Goal: Information Seeking & Learning: Learn about a topic

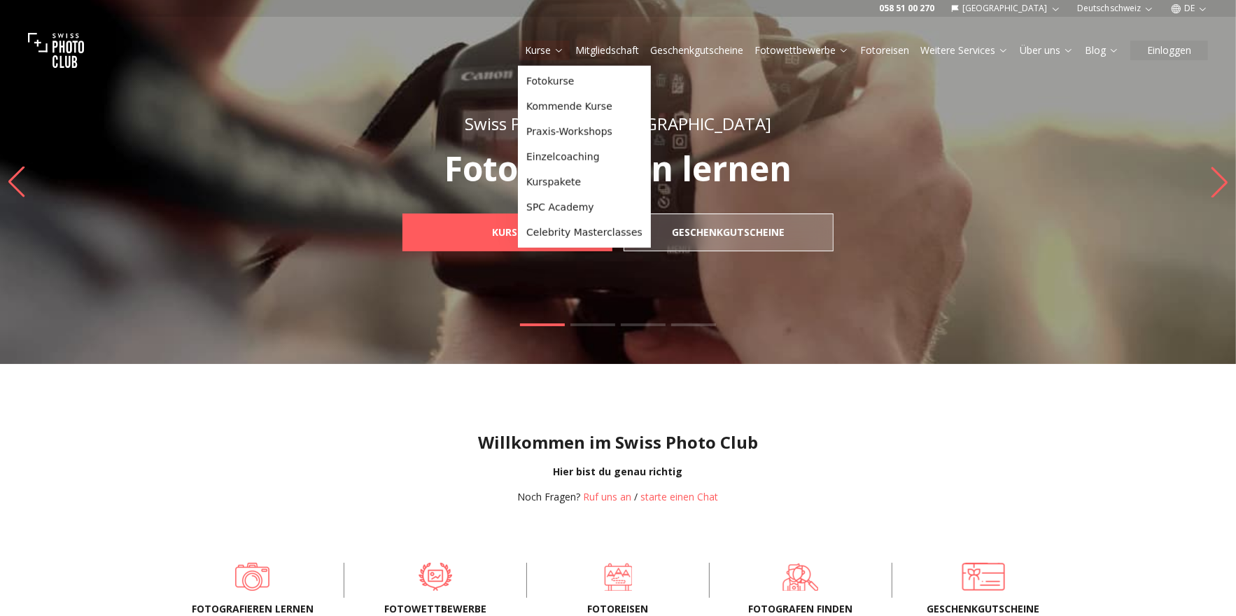
click at [547, 57] on button "Kurse" at bounding box center [544, 51] width 50 height 20
click at [560, 90] on link "Fotokurse" at bounding box center [584, 81] width 127 height 25
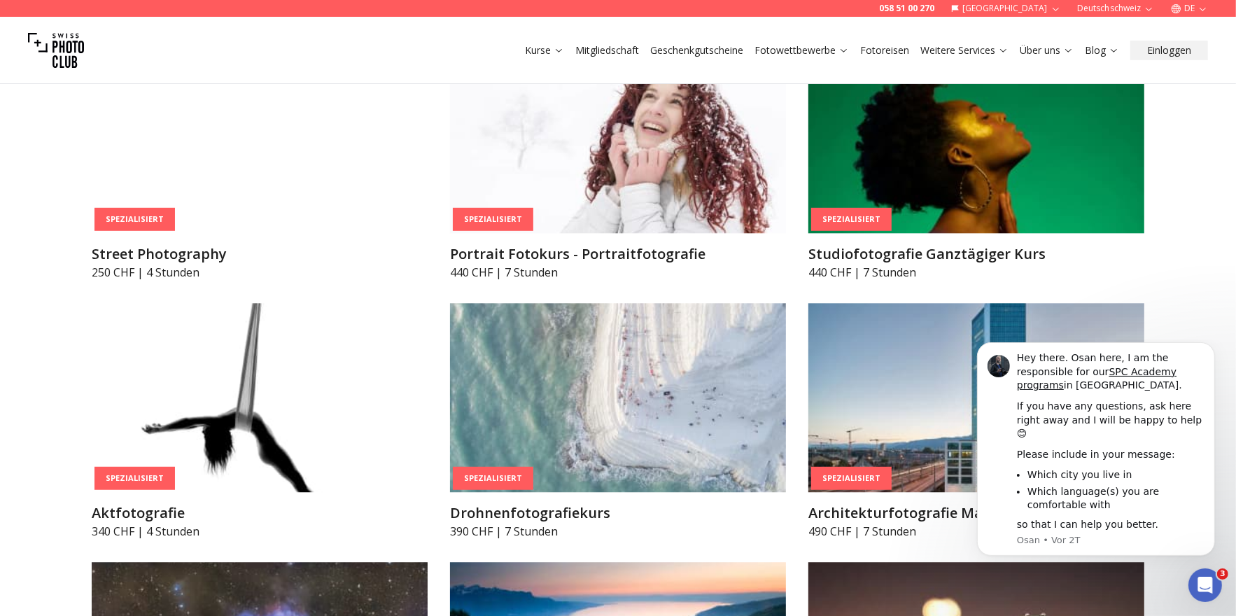
scroll to position [3231, 0]
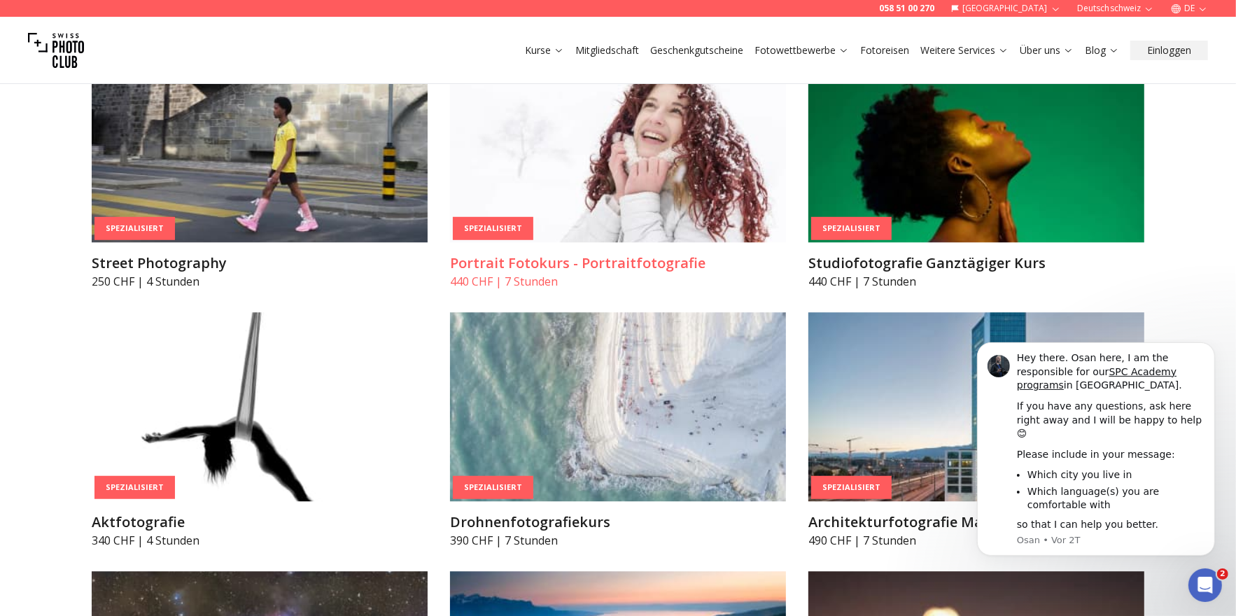
click at [609, 160] on img at bounding box center [618, 147] width 336 height 189
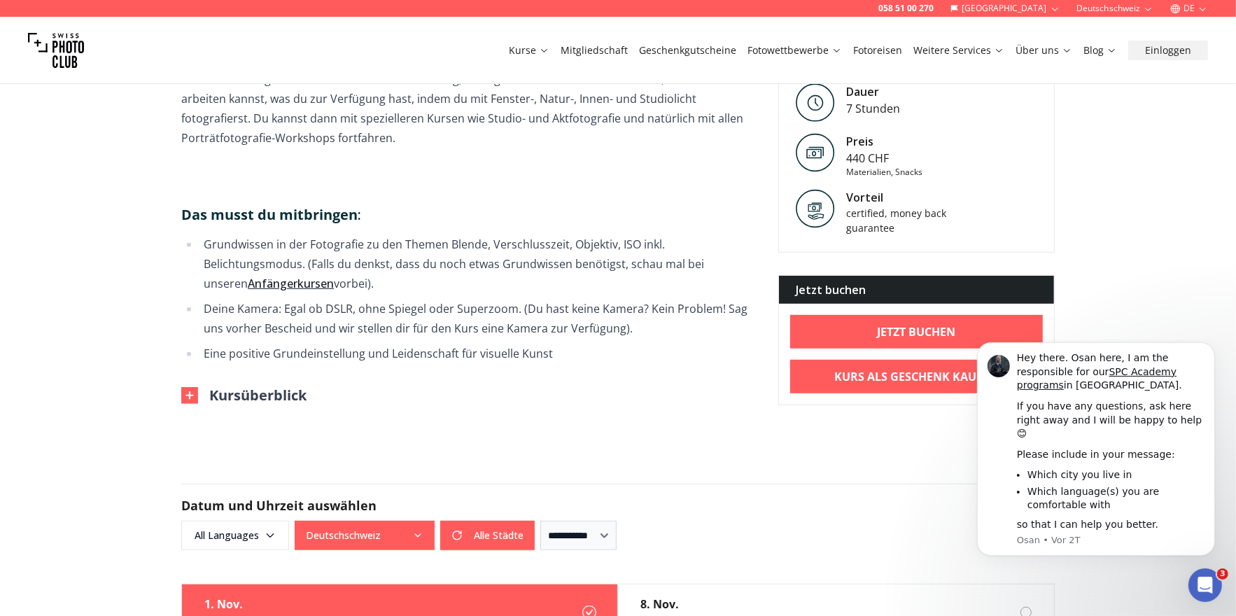
scroll to position [822, 0]
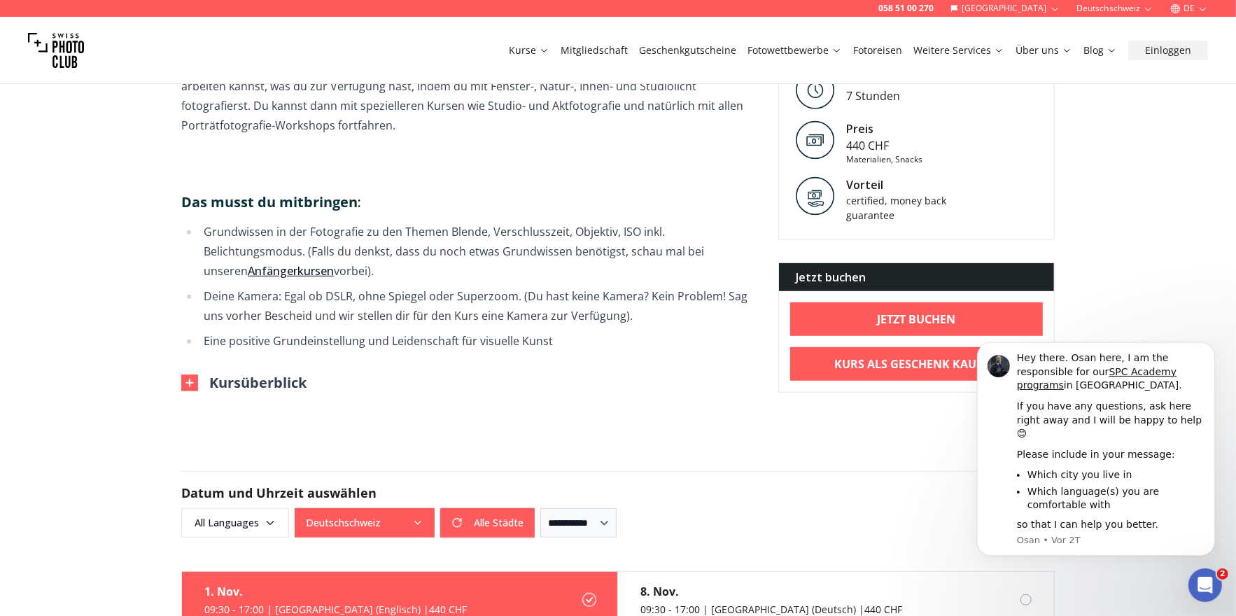
click at [250, 388] on button "Kursüberblick" at bounding box center [243, 383] width 125 height 20
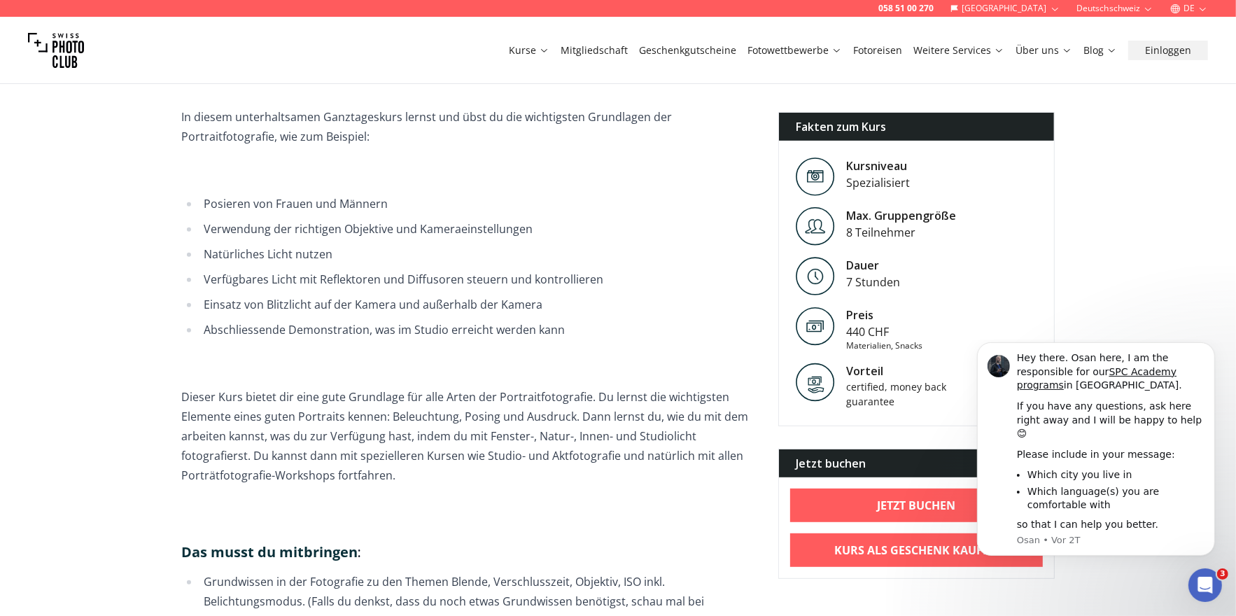
scroll to position [477, 0]
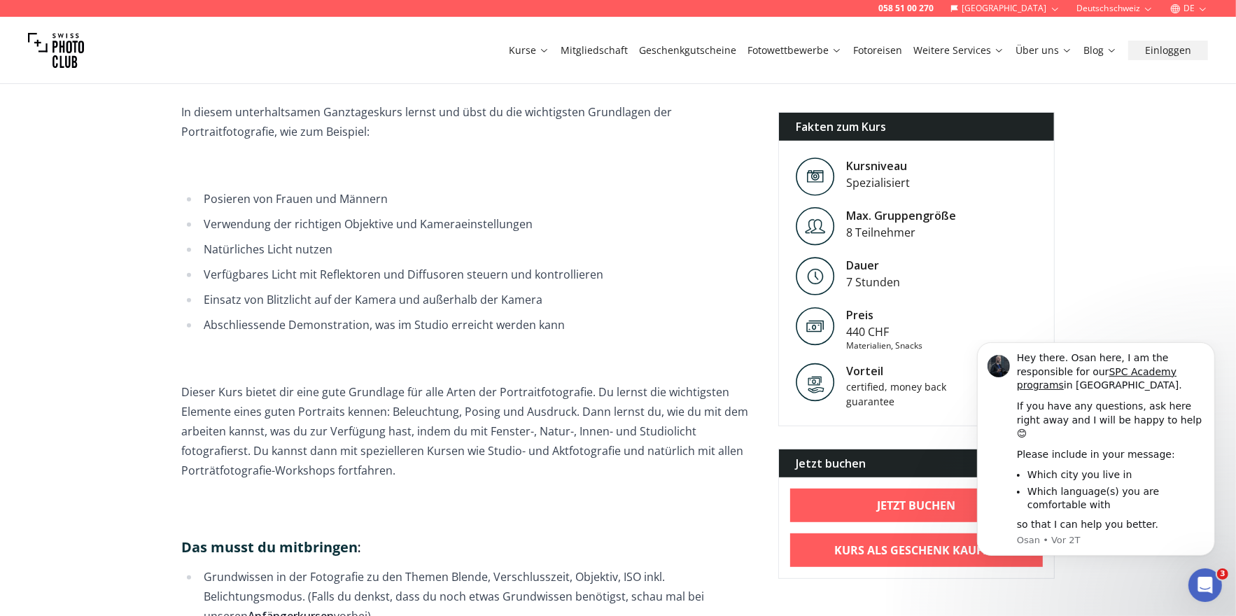
click at [653, 320] on li "Abschliessende Demonstration, was im Studio erreicht werden kann" at bounding box center [477, 325] width 556 height 20
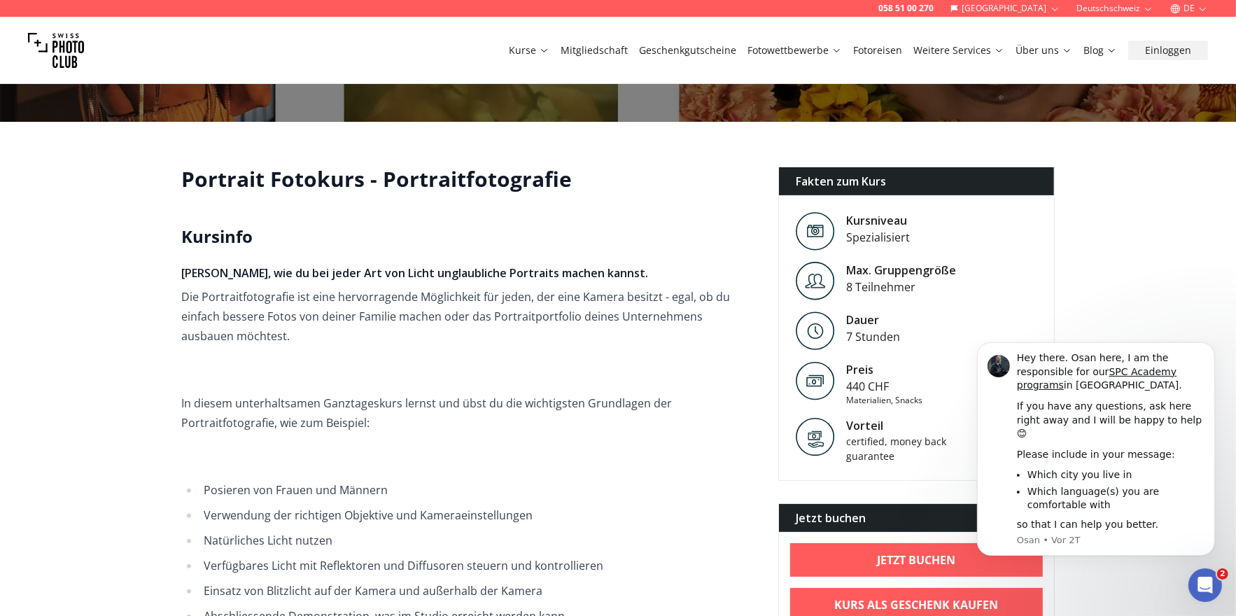
scroll to position [0, 0]
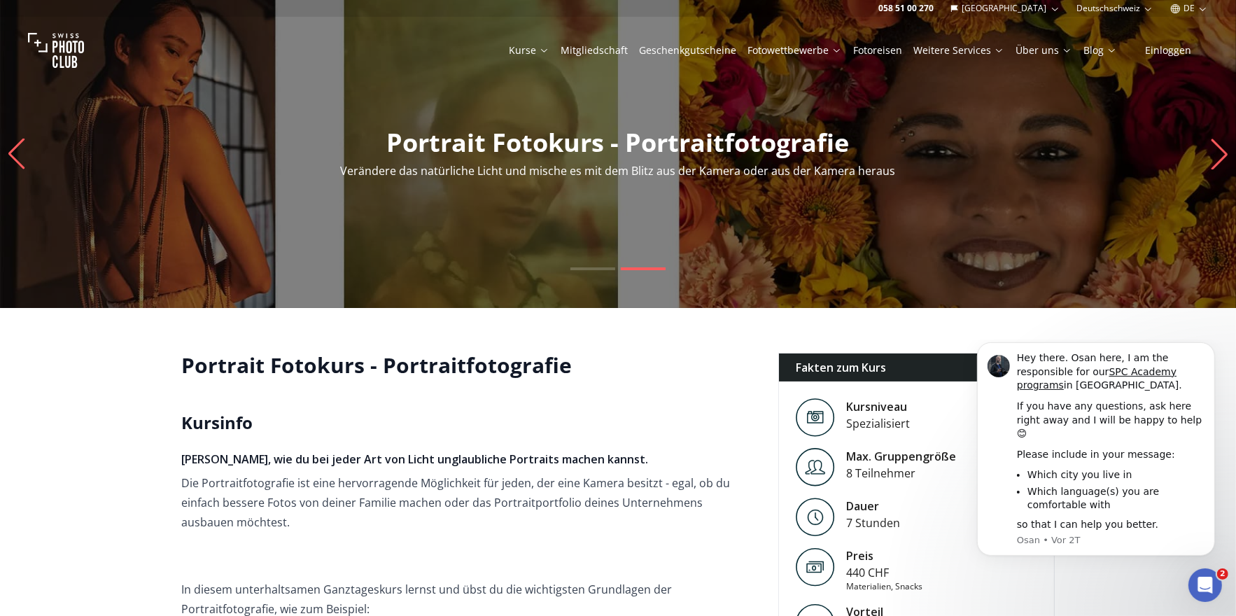
click at [1212, 162] on icon "Next slide" at bounding box center [1219, 154] width 19 height 31
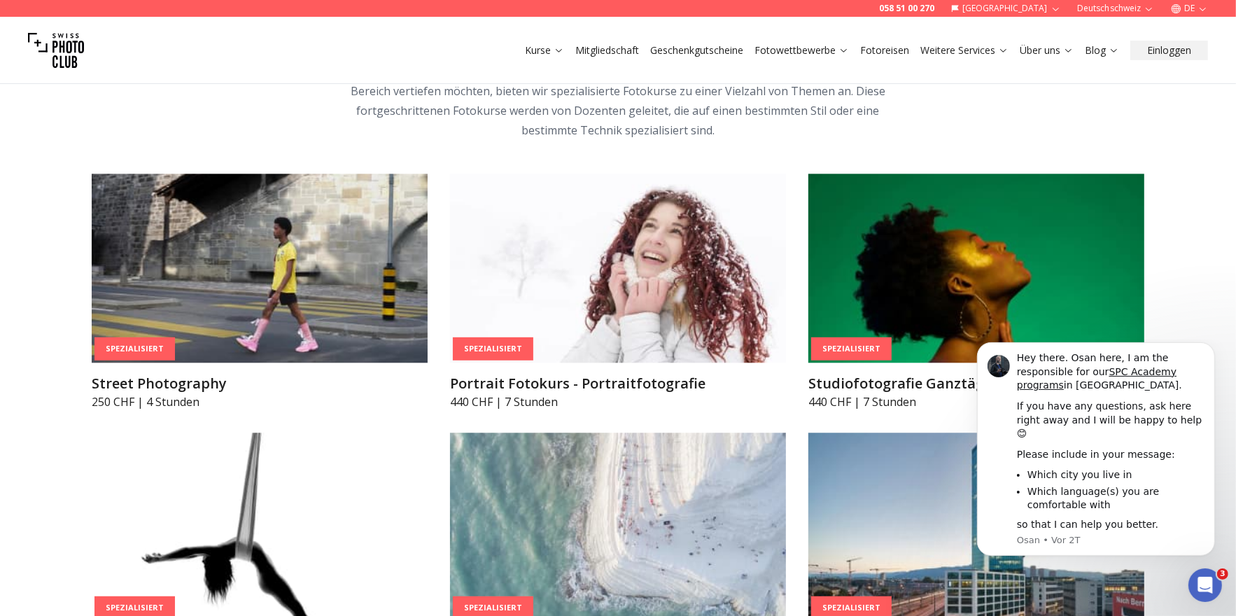
scroll to position [3117, 0]
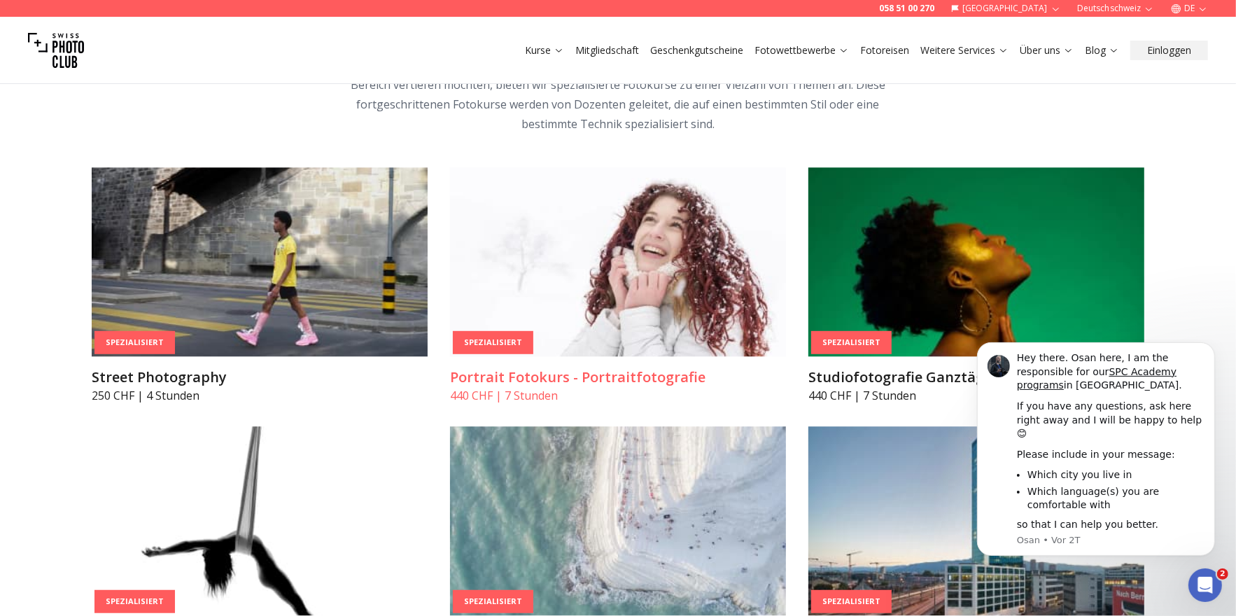
click at [560, 221] on img at bounding box center [618, 261] width 336 height 189
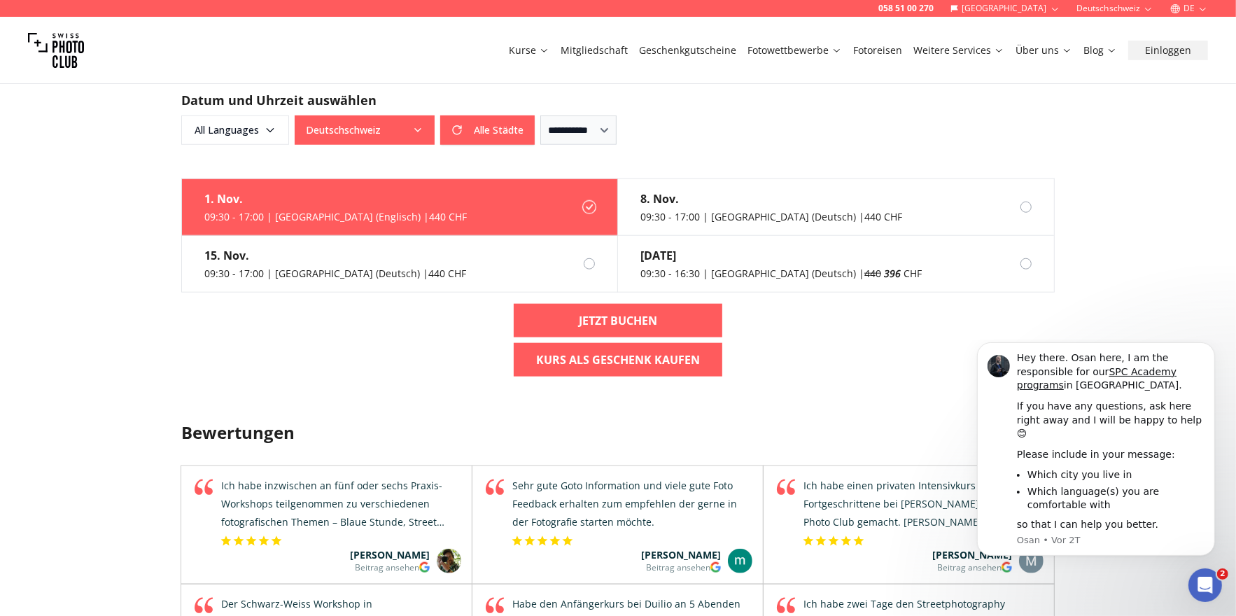
scroll to position [1307, 0]
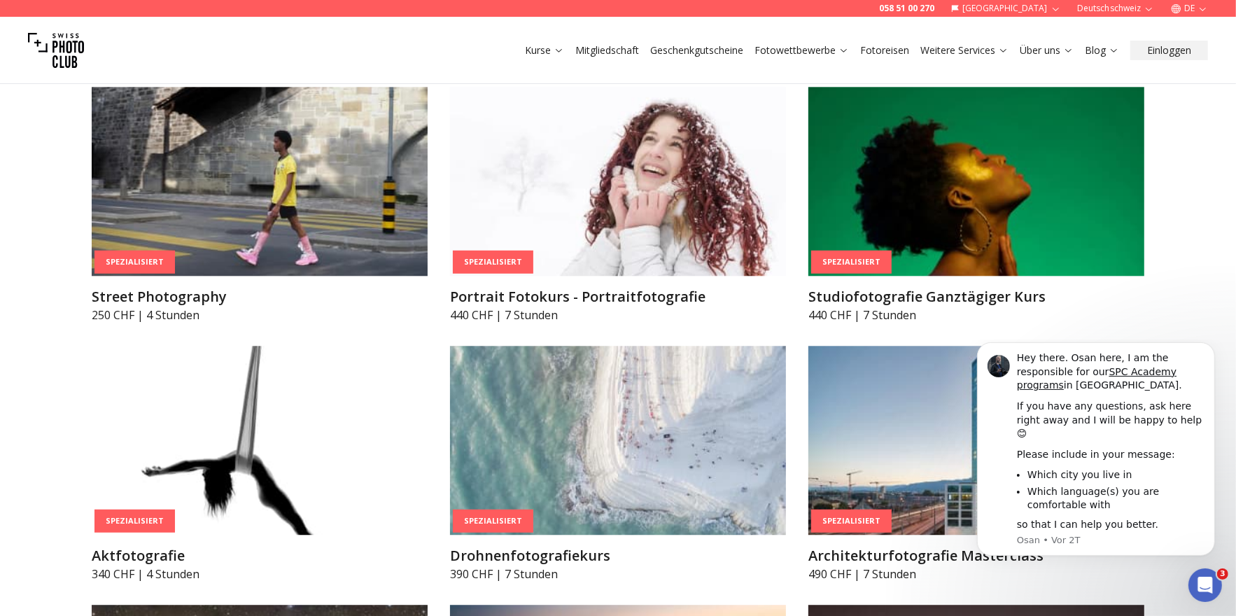
scroll to position [3173, 0]
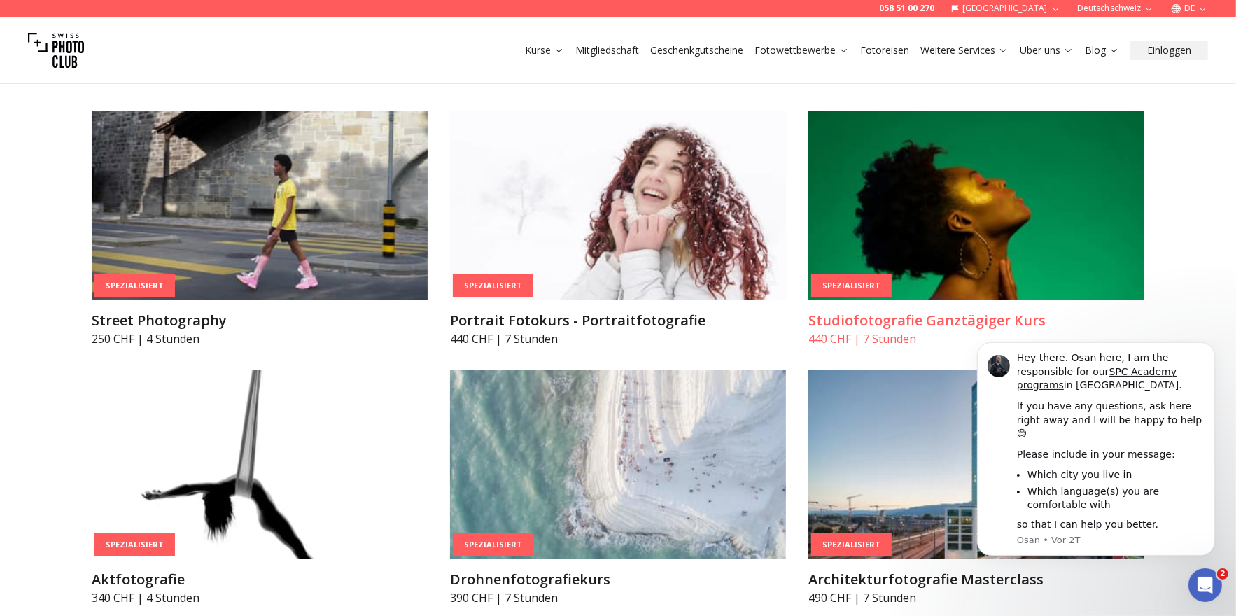
click at [979, 202] on img at bounding box center [976, 205] width 336 height 189
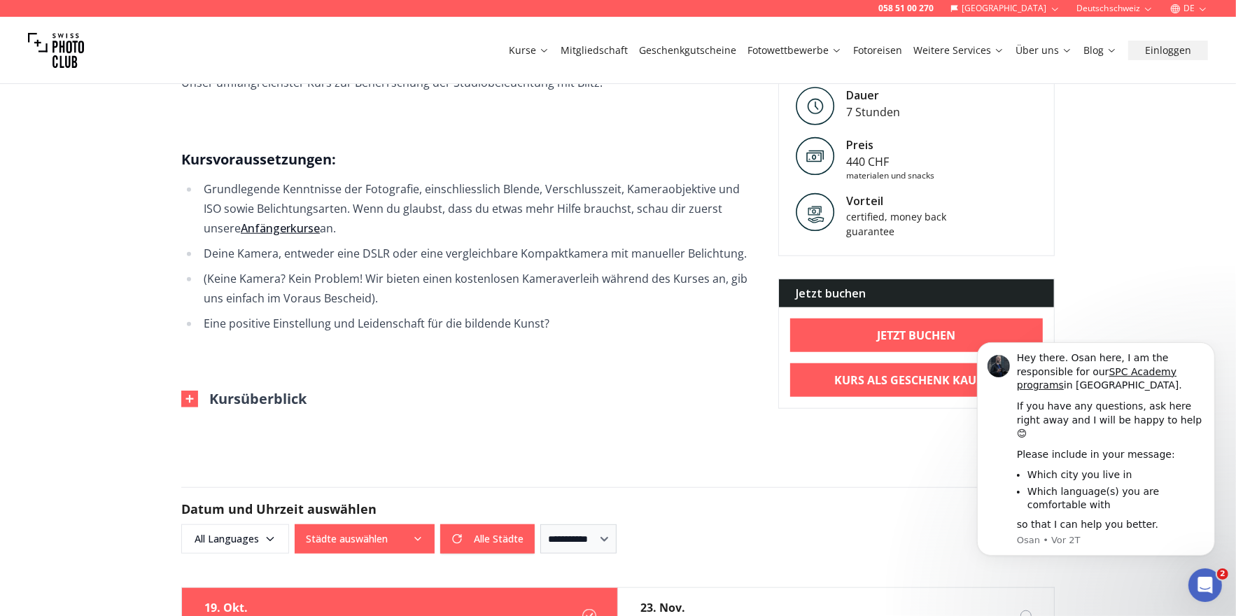
scroll to position [1123, 0]
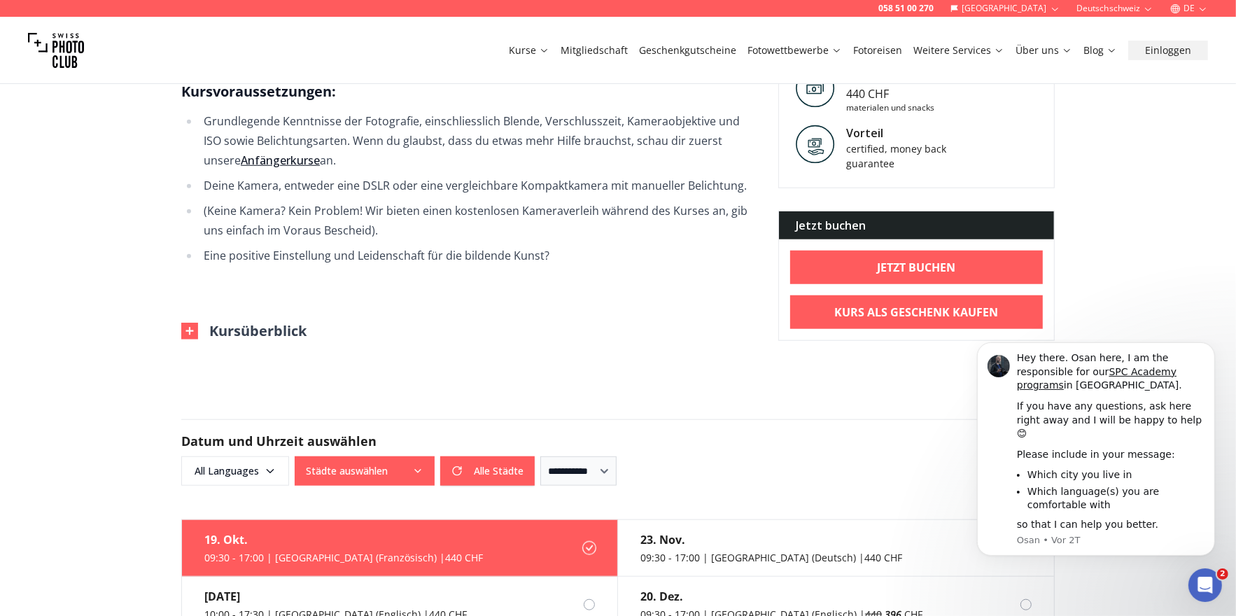
click at [187, 323] on img at bounding box center [189, 331] width 17 height 17
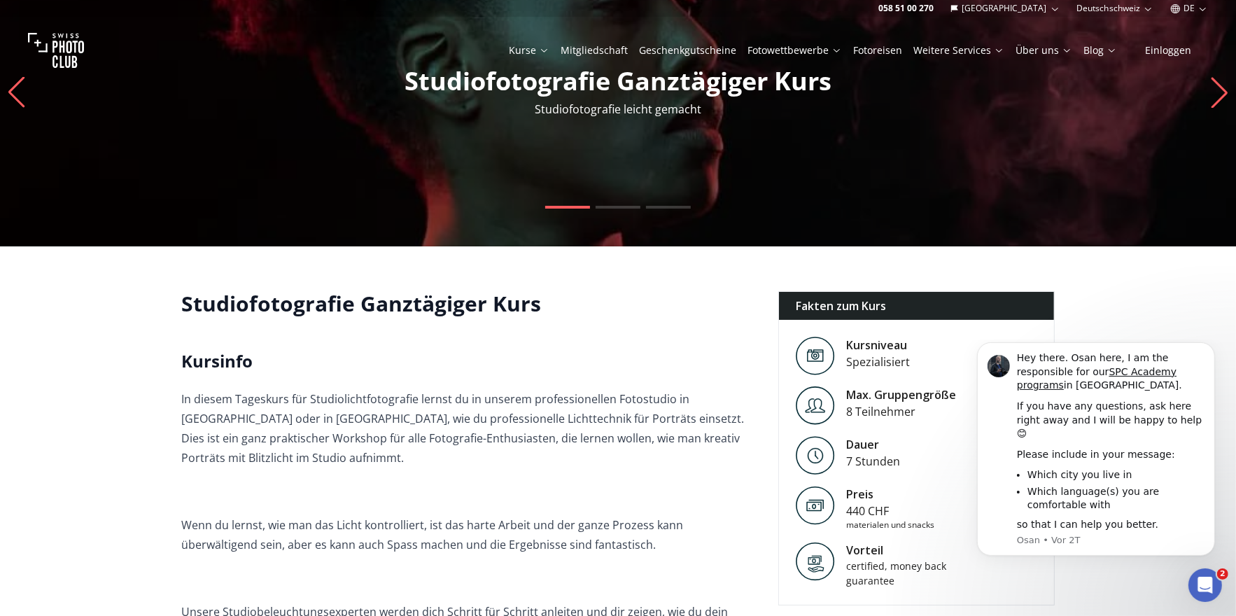
scroll to position [56, 0]
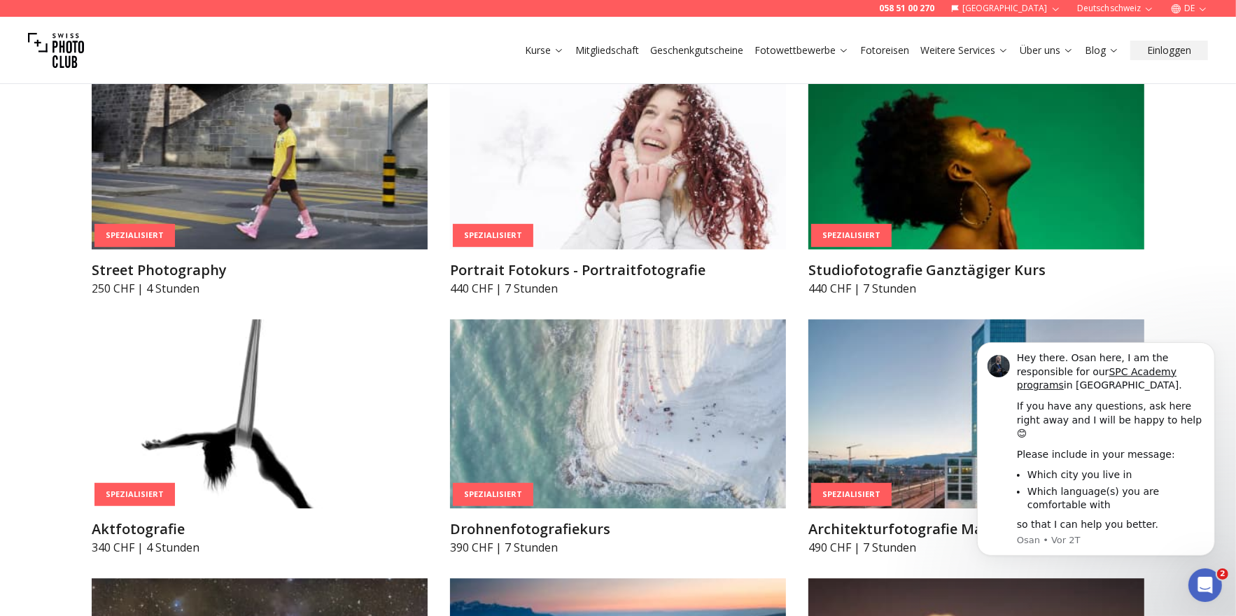
scroll to position [3219, 0]
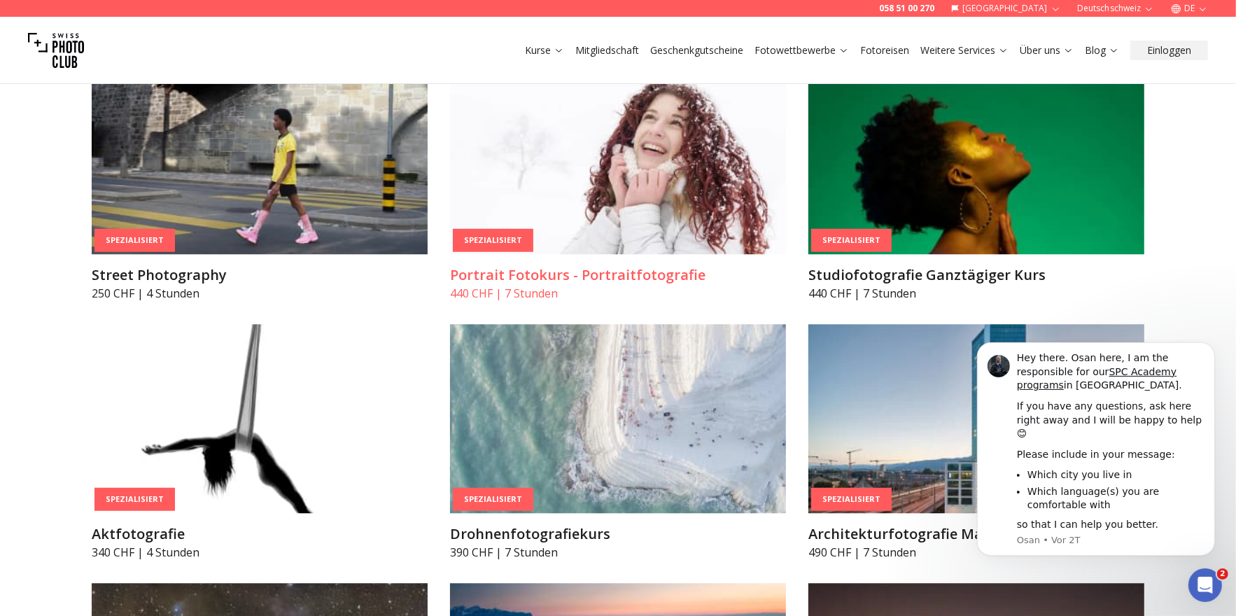
click at [675, 183] on img at bounding box center [618, 159] width 336 height 189
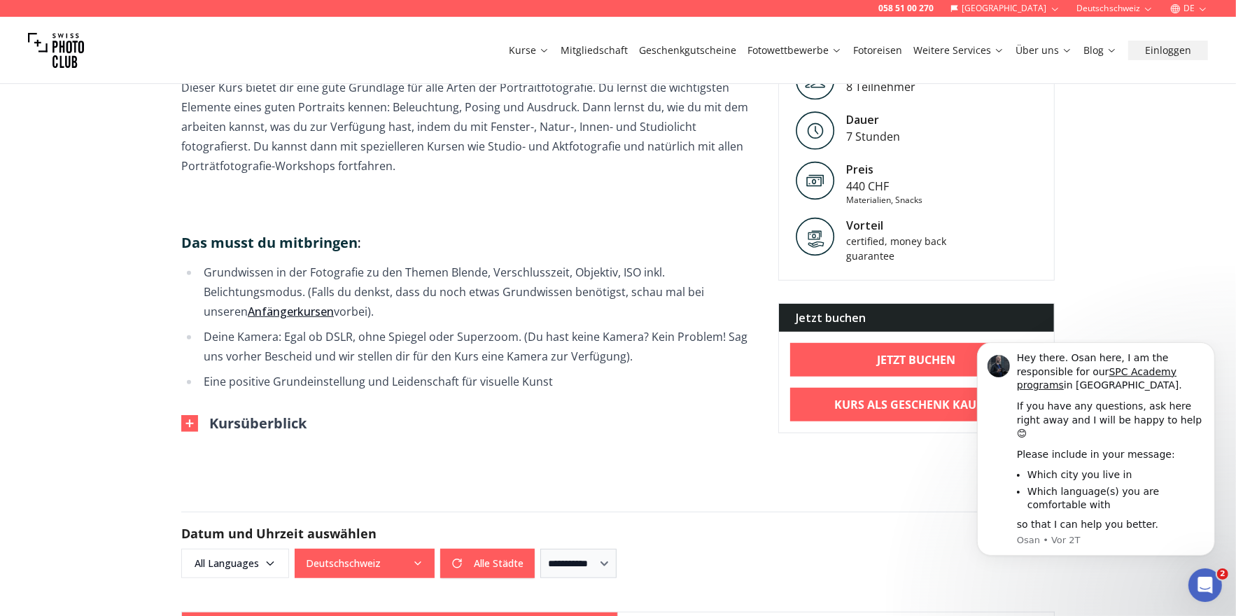
scroll to position [1040, 0]
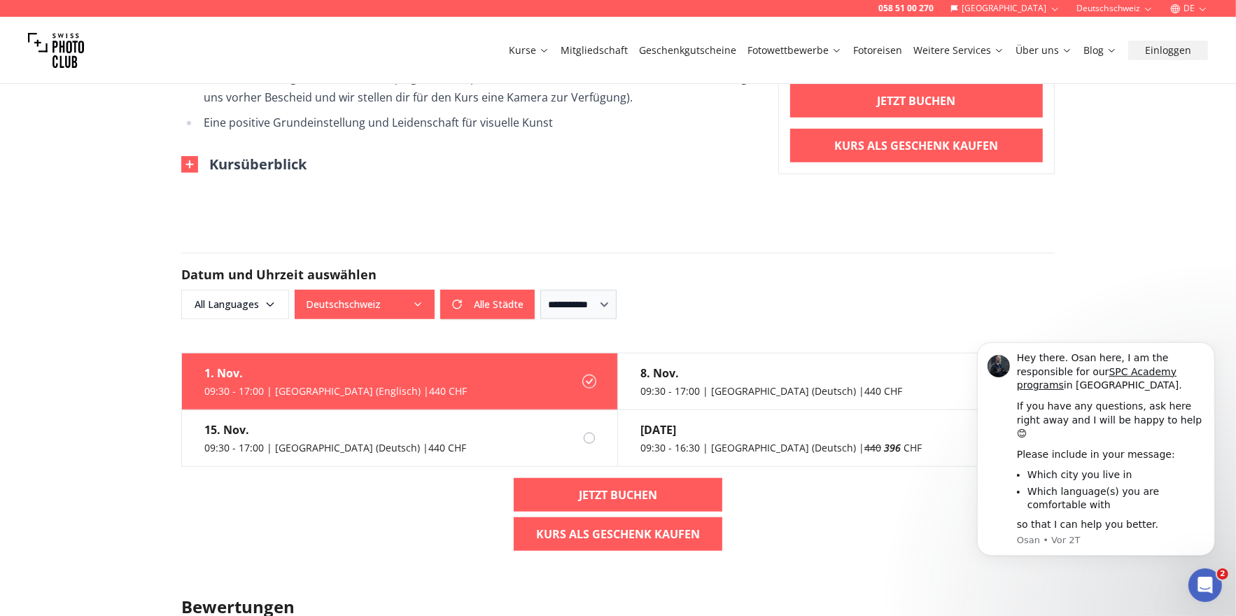
click at [351, 104] on li "Deine Kamera: Egal ob DSLR, ohne Spiegel oder Superzoom. (Du hast keine Kamera?…" at bounding box center [477, 87] width 556 height 39
